Goal: Task Accomplishment & Management: Use online tool/utility

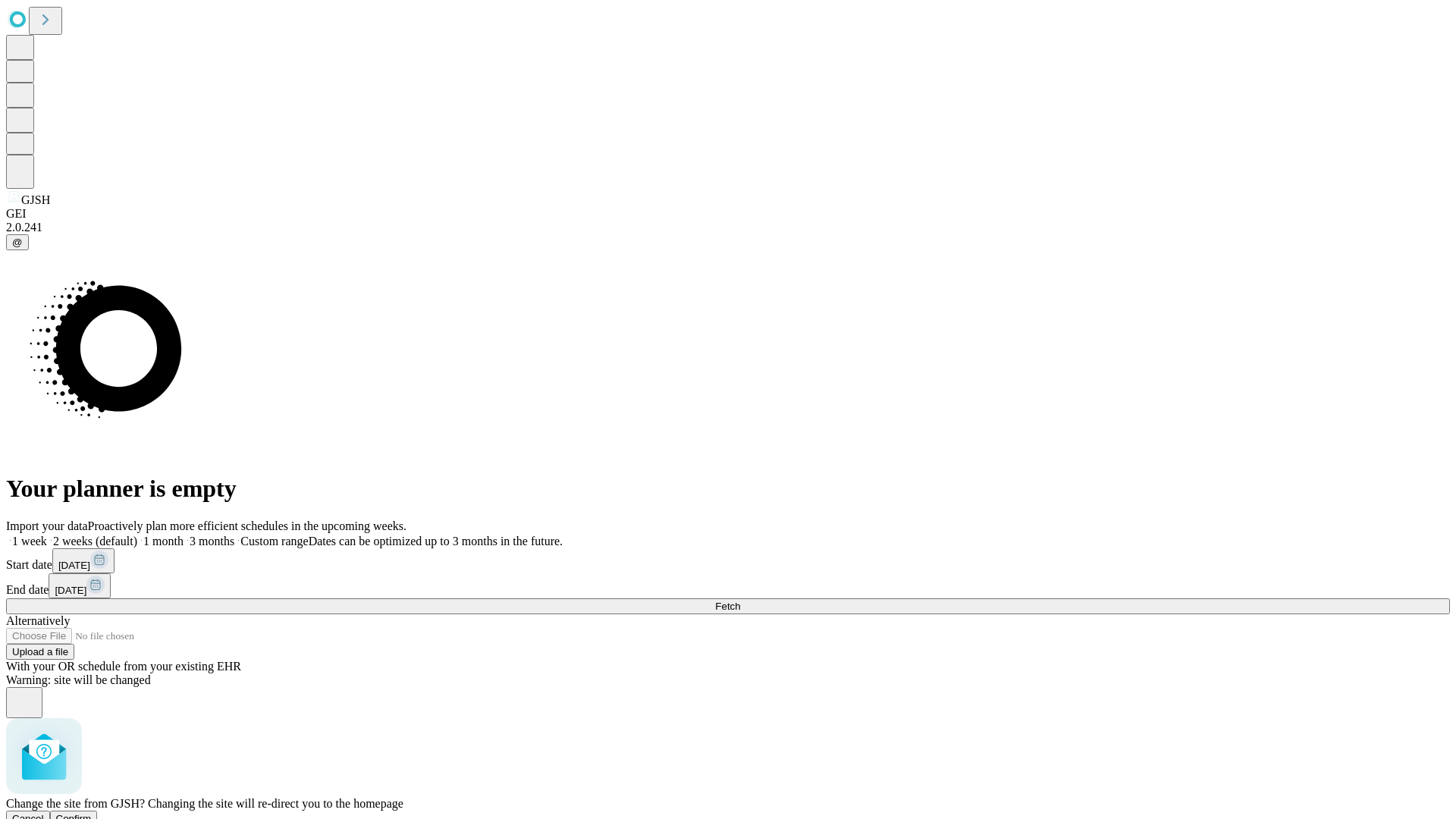
click at [92, 813] on span "Confirm" at bounding box center [73, 818] width 36 height 11
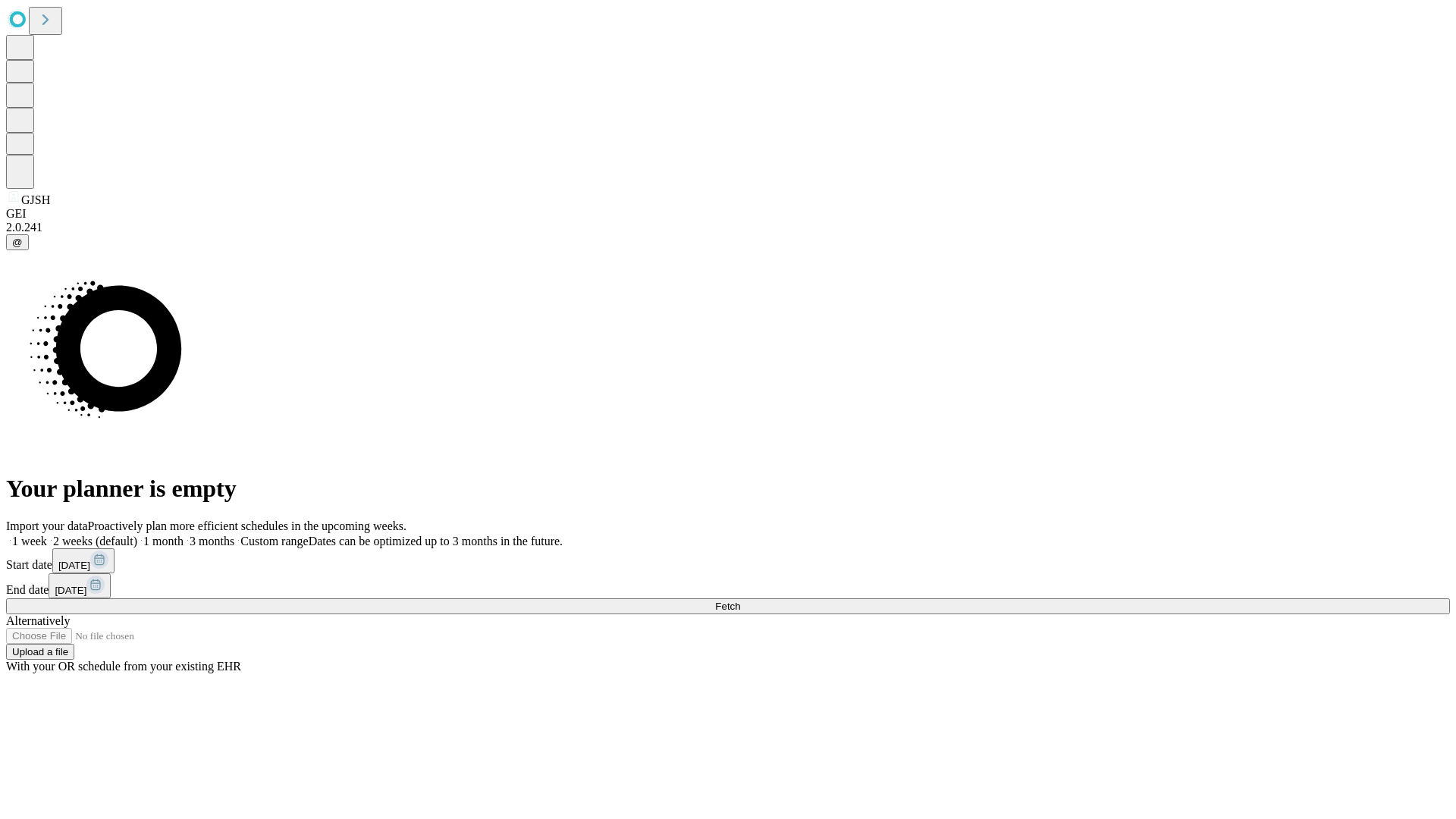
click at [138, 535] on label "2 weeks (default)" at bounding box center [92, 541] width 90 height 13
click at [741, 600] on span "Fetch" at bounding box center [728, 606] width 25 height 11
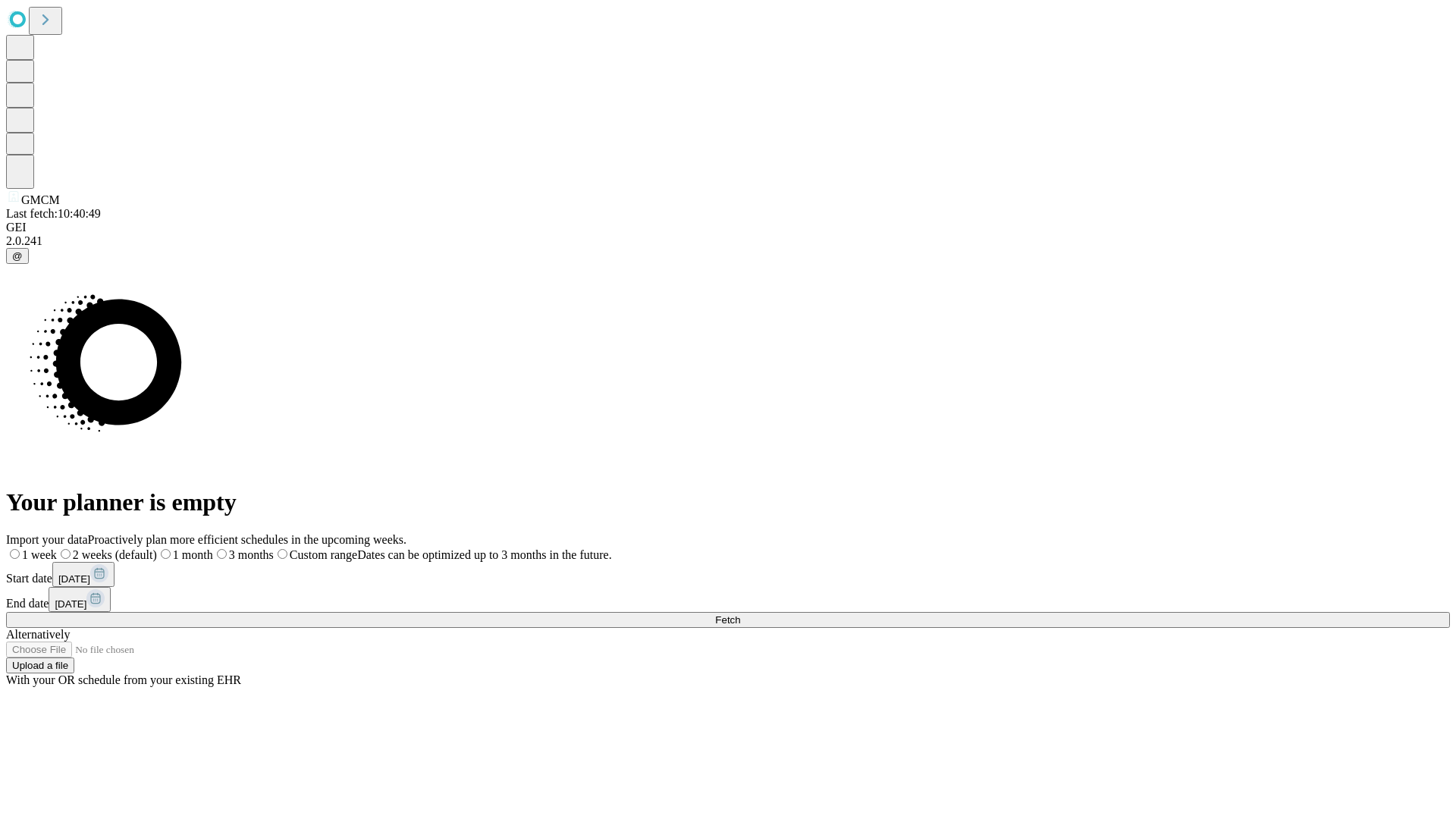
click at [741, 614] on span "Fetch" at bounding box center [728, 620] width 25 height 11
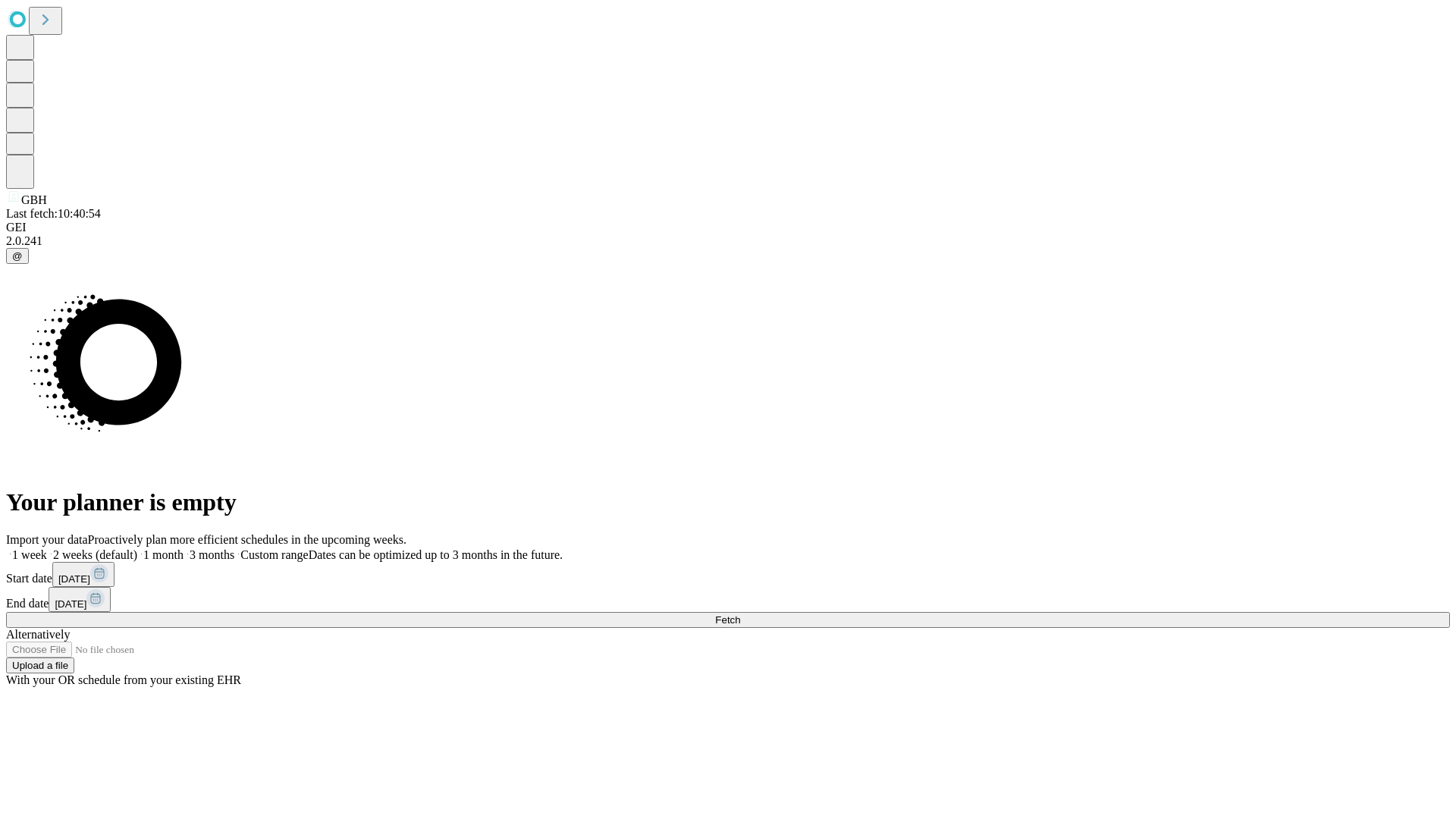
click at [138, 548] on label "2 weeks (default)" at bounding box center [92, 554] width 90 height 13
click at [741, 614] on span "Fetch" at bounding box center [728, 620] width 25 height 11
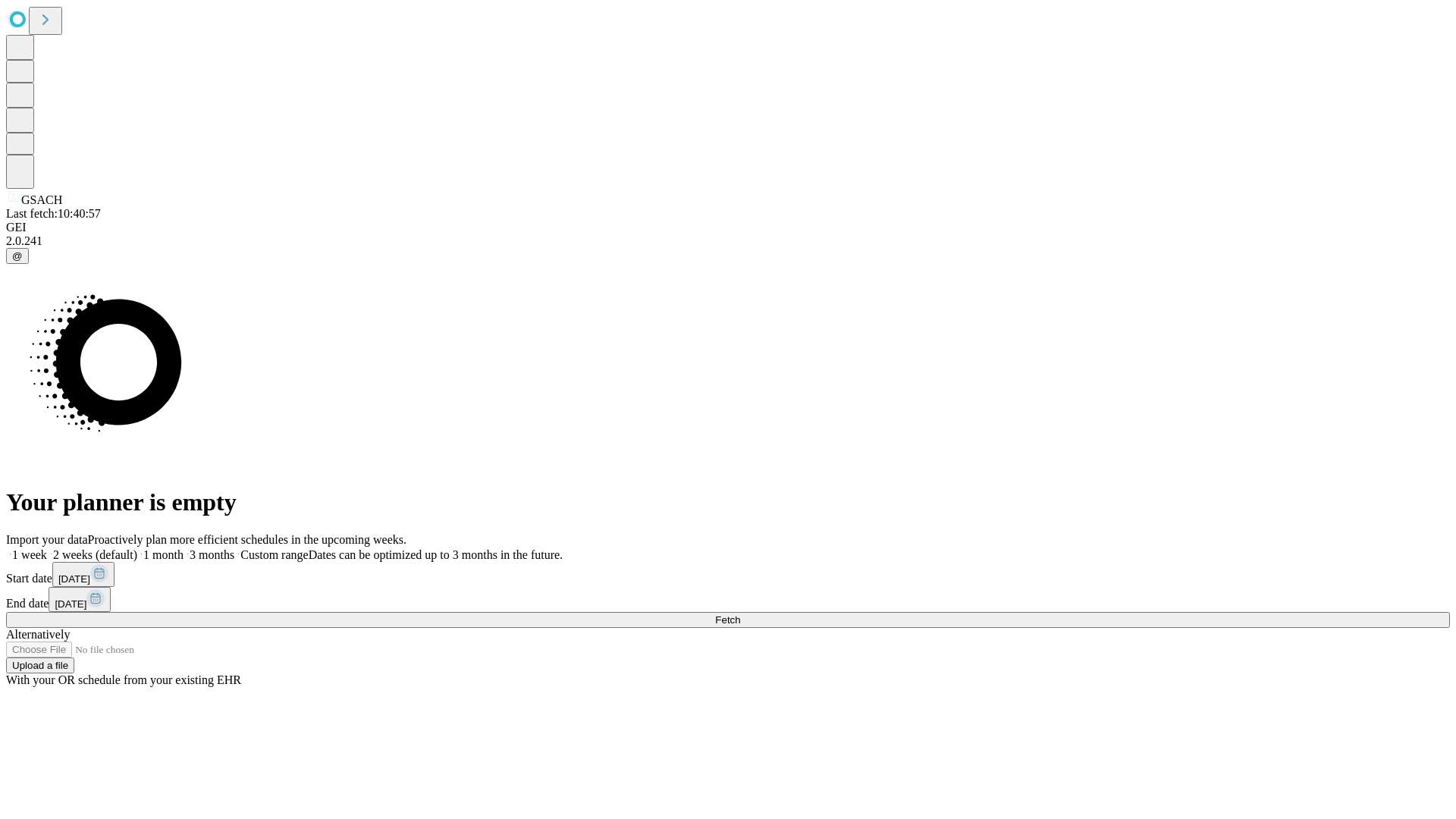
click at [138, 548] on label "2 weeks (default)" at bounding box center [92, 554] width 90 height 13
click at [741, 614] on span "Fetch" at bounding box center [728, 620] width 25 height 11
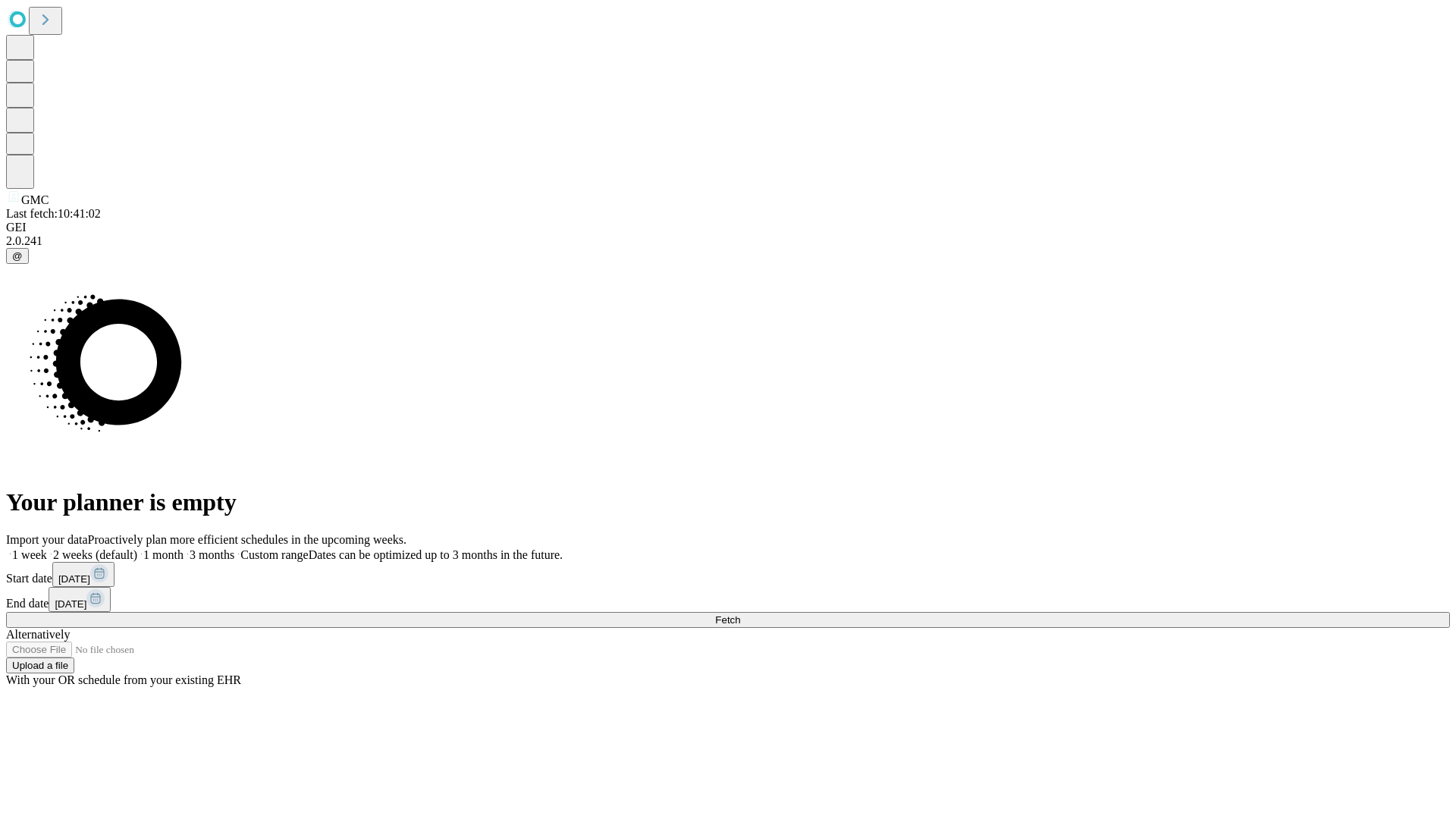
click at [138, 548] on label "2 weeks (default)" at bounding box center [92, 554] width 90 height 13
click at [741, 614] on span "Fetch" at bounding box center [728, 620] width 25 height 11
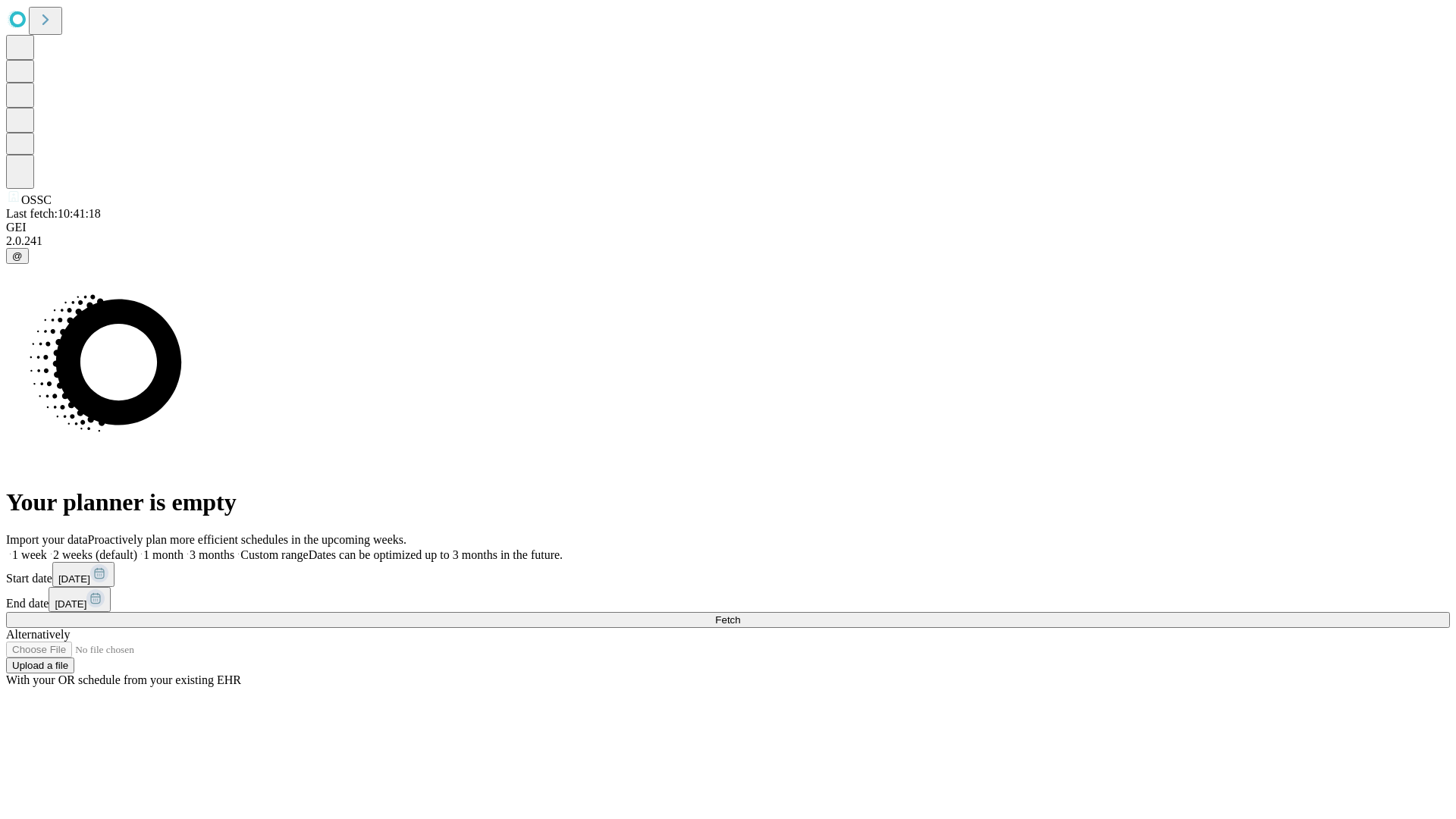
click at [138, 548] on label "2 weeks (default)" at bounding box center [92, 554] width 90 height 13
click at [741, 614] on span "Fetch" at bounding box center [728, 620] width 25 height 11
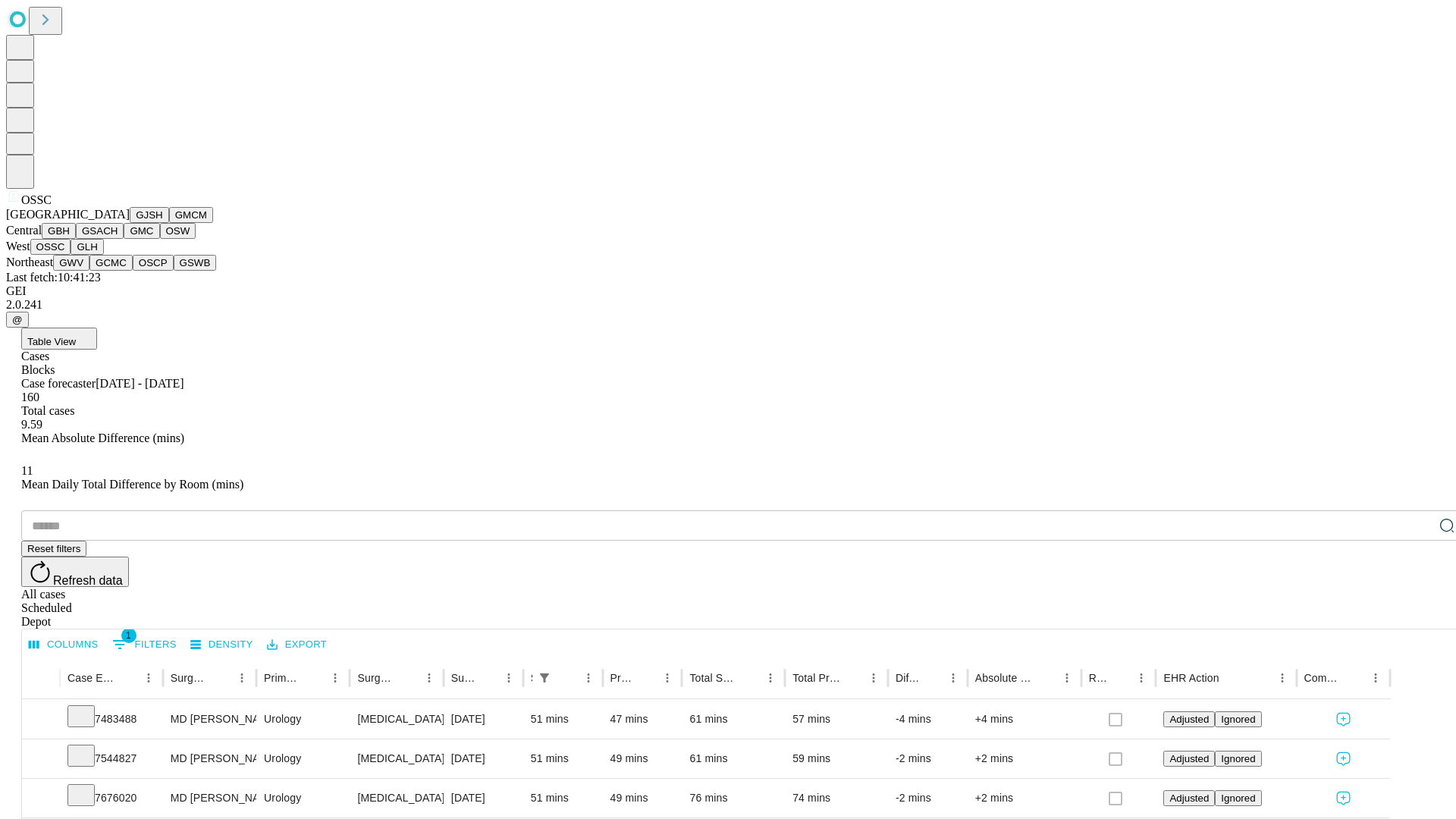
click at [103, 254] on button "GLH" at bounding box center [86, 247] width 33 height 16
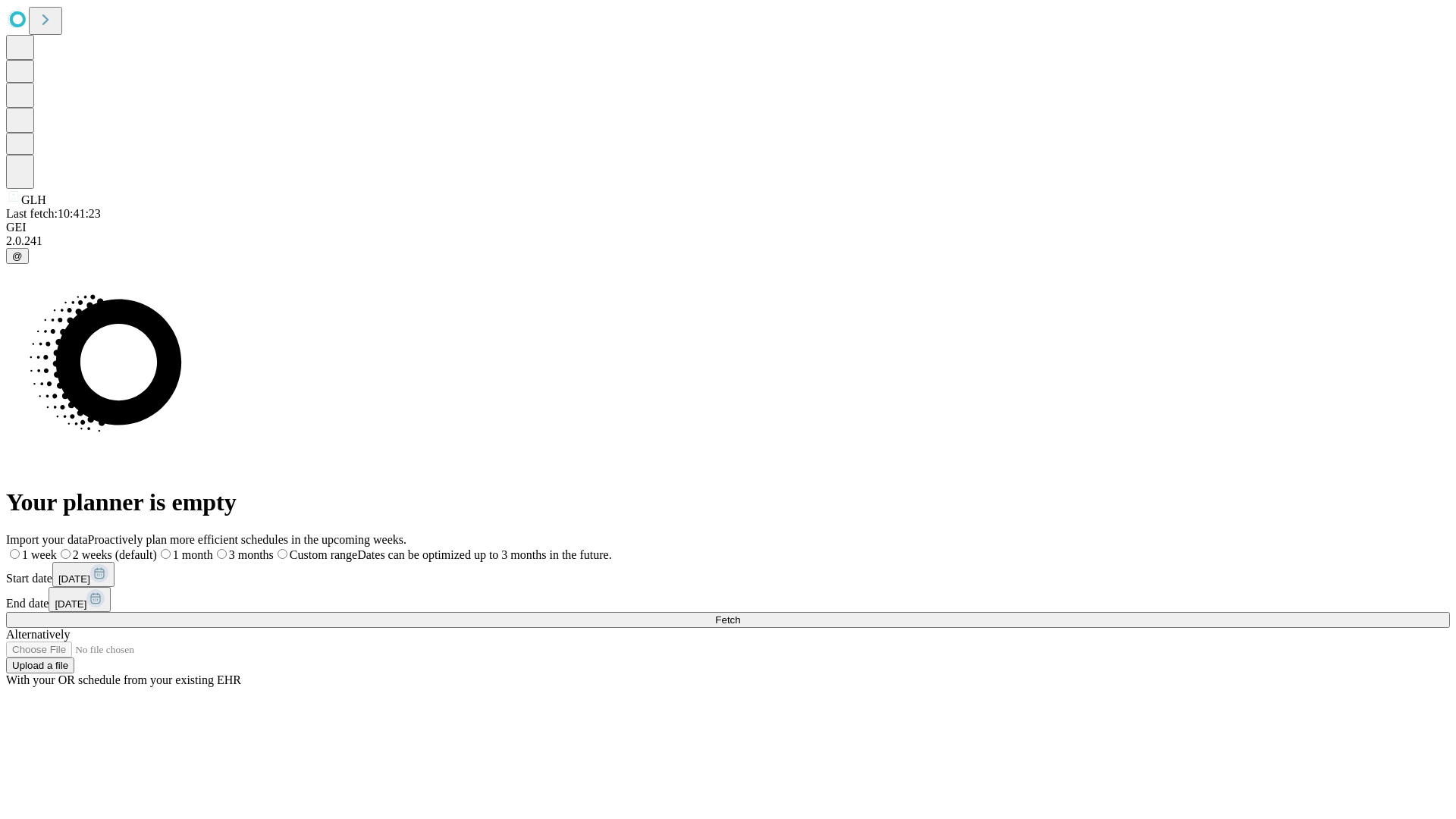
click at [157, 548] on label "2 weeks (default)" at bounding box center [106, 554] width 100 height 13
click at [741, 614] on span "Fetch" at bounding box center [728, 620] width 25 height 11
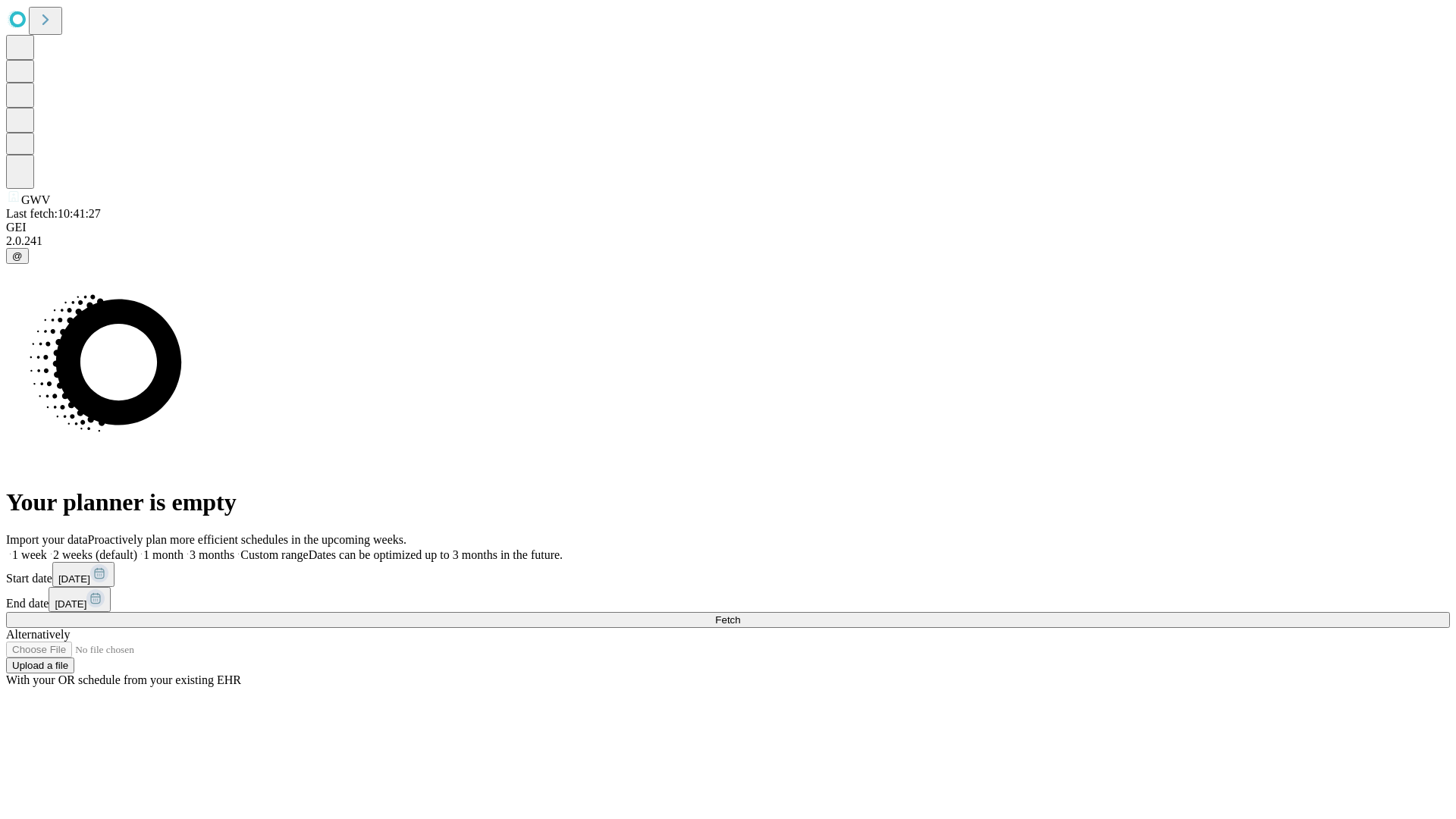
click at [138, 548] on label "2 weeks (default)" at bounding box center [92, 554] width 90 height 13
click at [741, 614] on span "Fetch" at bounding box center [728, 620] width 25 height 11
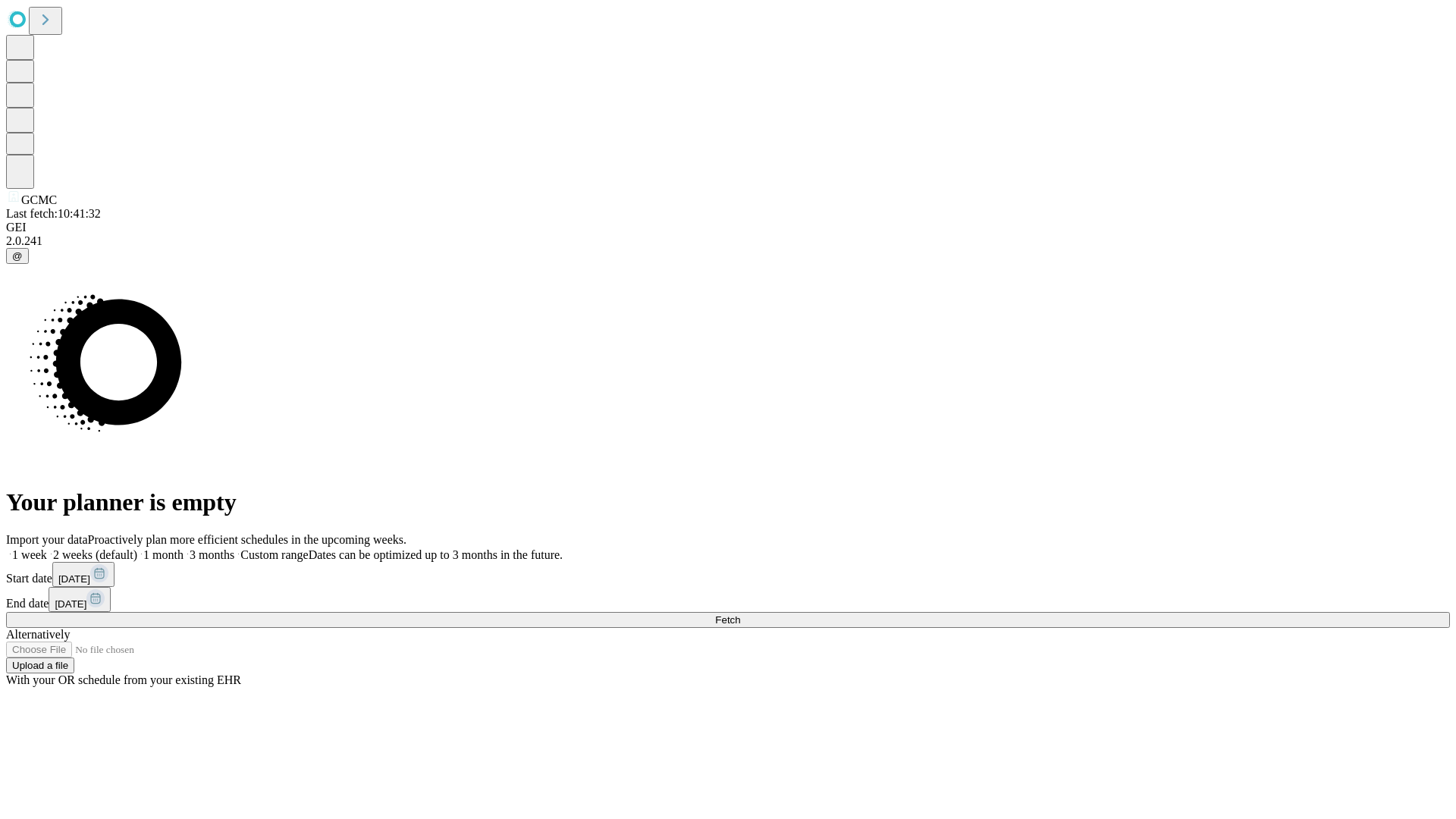
click at [741, 614] on span "Fetch" at bounding box center [728, 620] width 25 height 11
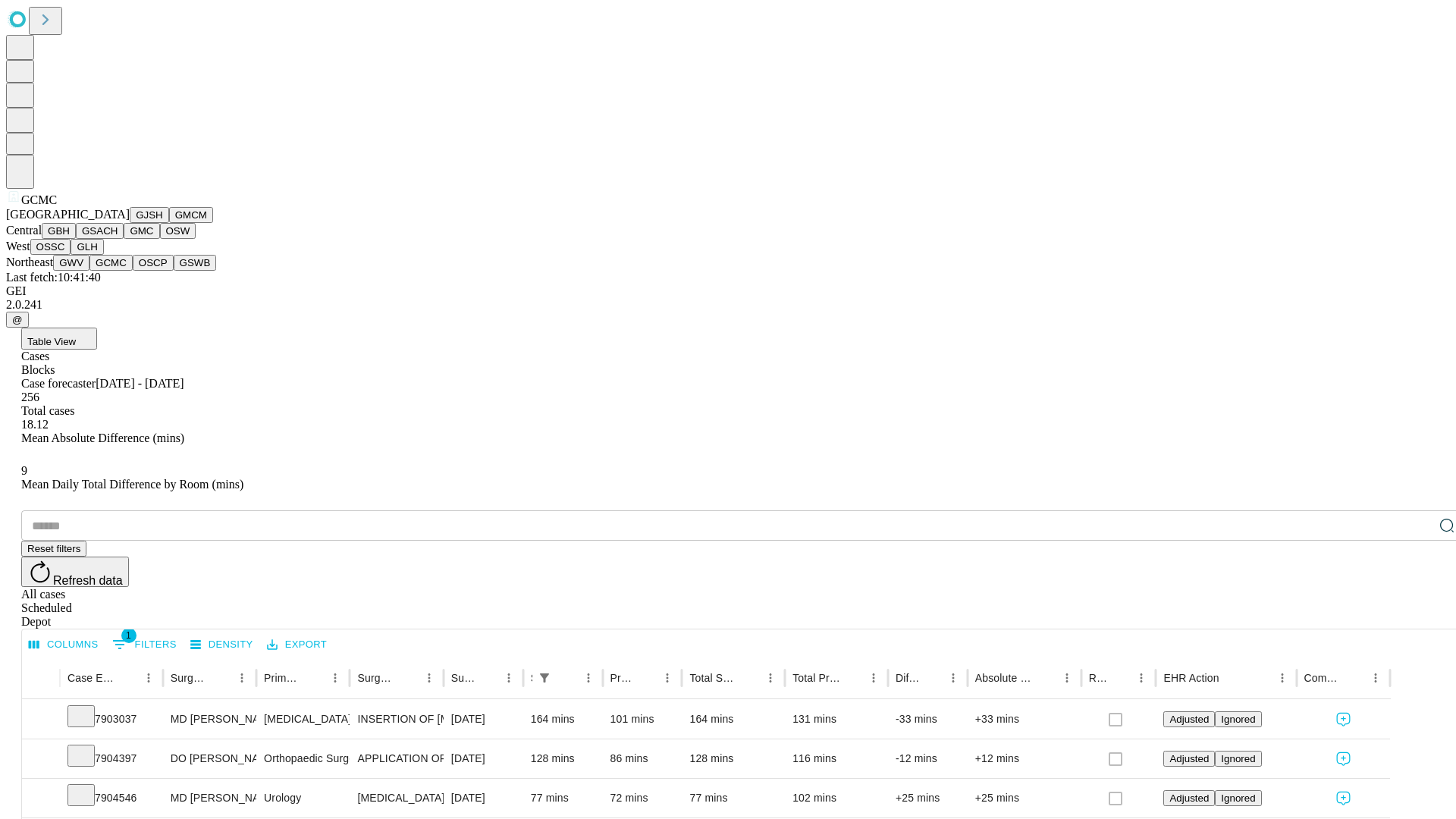
click at [133, 270] on button "OSCP" at bounding box center [154, 262] width 41 height 16
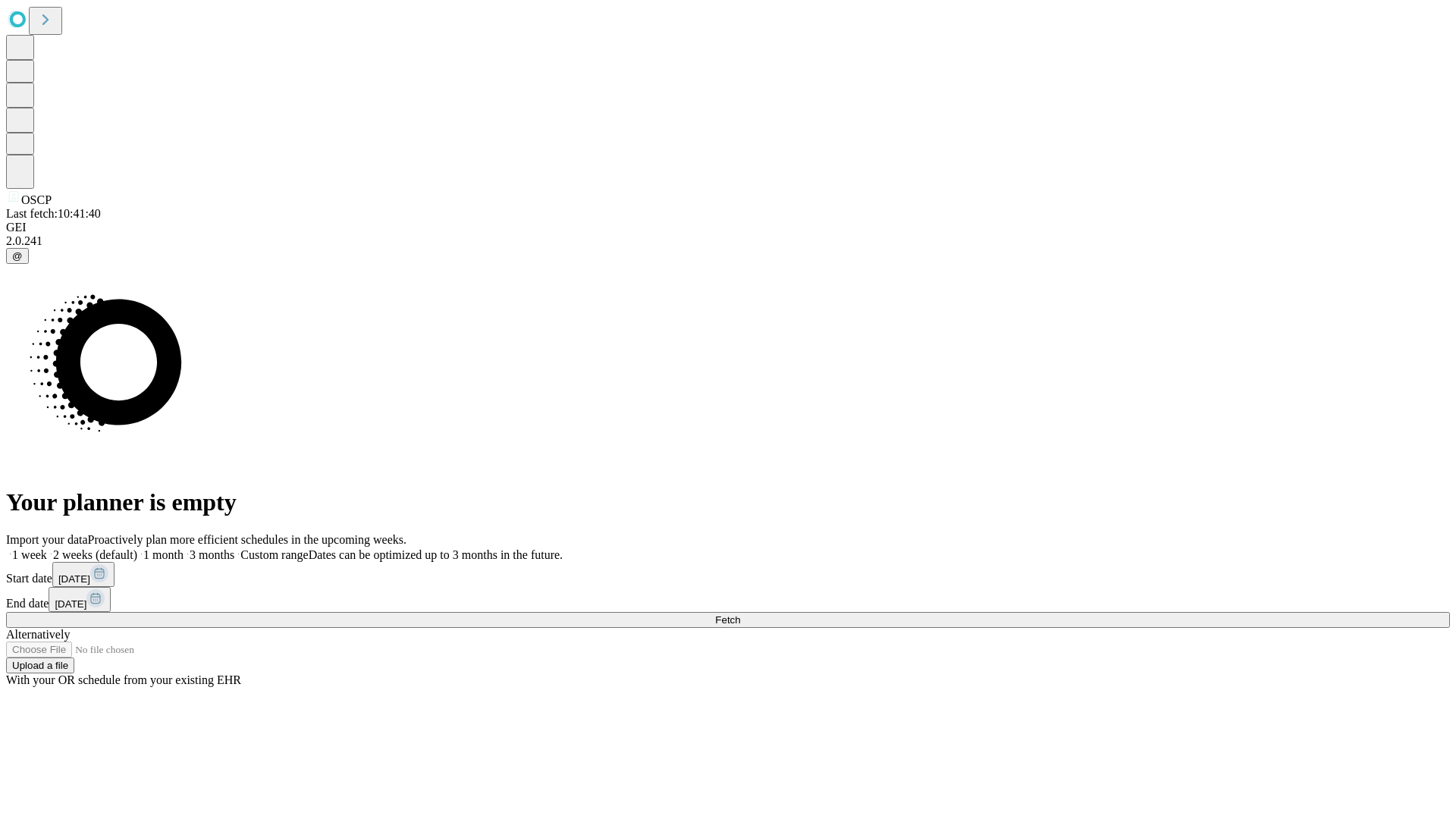
click at [138, 548] on label "2 weeks (default)" at bounding box center [92, 554] width 90 height 13
click at [741, 614] on span "Fetch" at bounding box center [728, 620] width 25 height 11
